Goal: Transaction & Acquisition: Purchase product/service

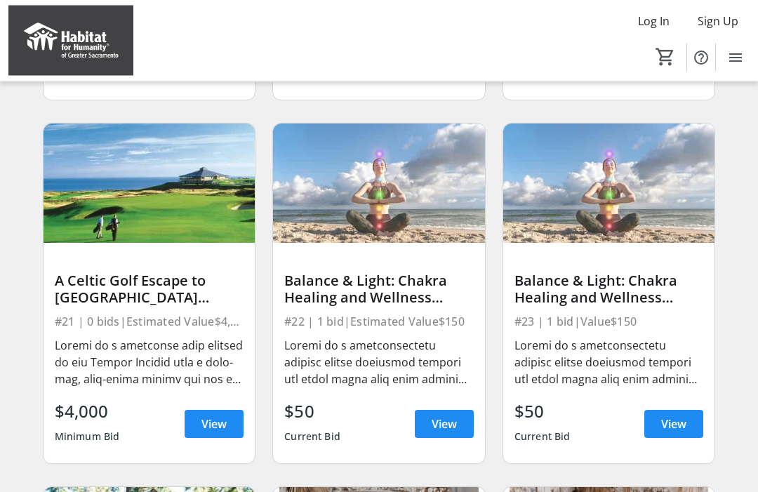
scroll to position [809, 0]
click at [448, 420] on span "View" at bounding box center [443, 423] width 25 height 17
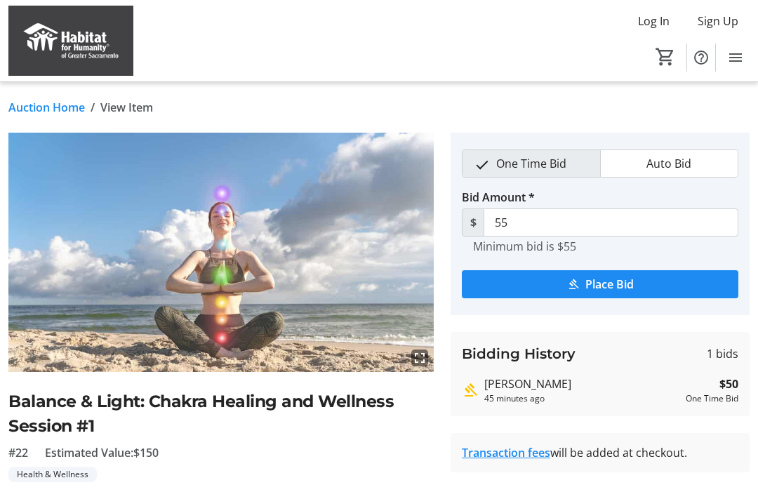
click at [62, 102] on link "Auction Home" at bounding box center [46, 107] width 76 height 17
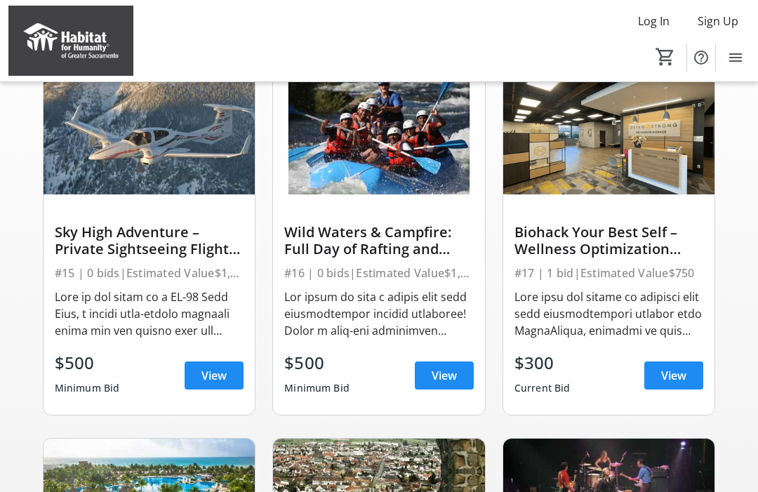
scroll to position [130, 0]
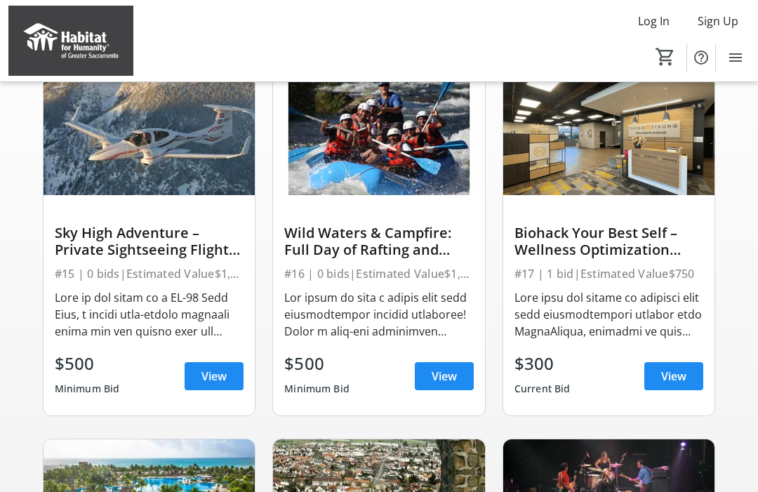
click at [447, 377] on span "View" at bounding box center [443, 376] width 25 height 17
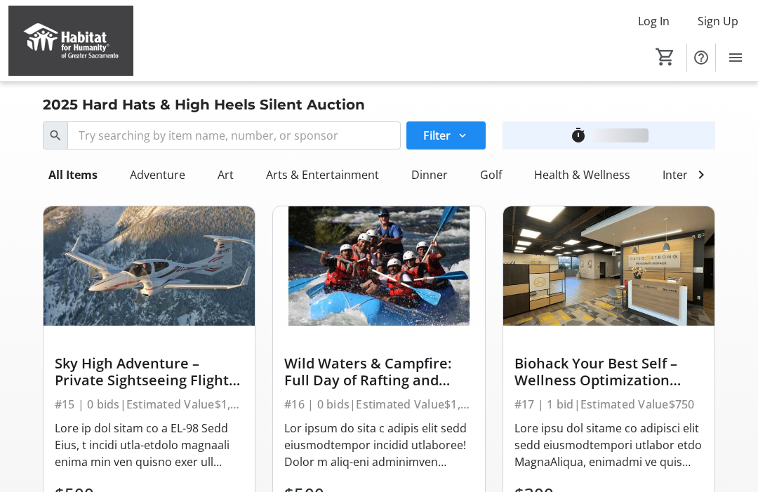
scroll to position [130, 0]
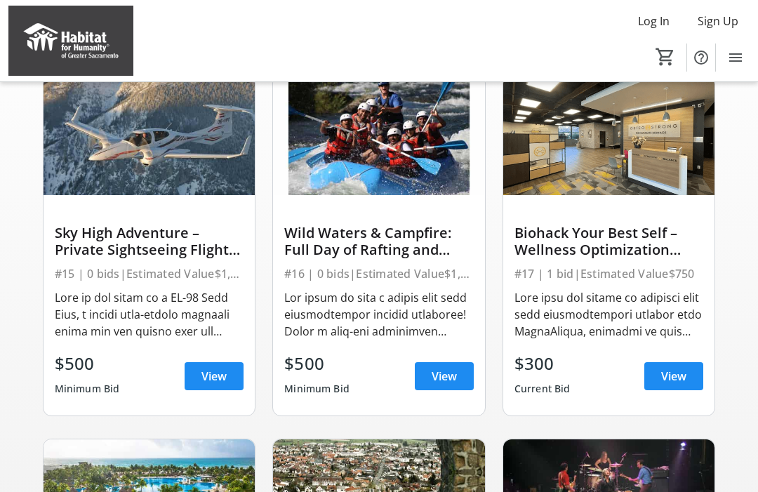
click at [675, 380] on span "View" at bounding box center [673, 376] width 25 height 17
